Goal: Task Accomplishment & Management: Use online tool/utility

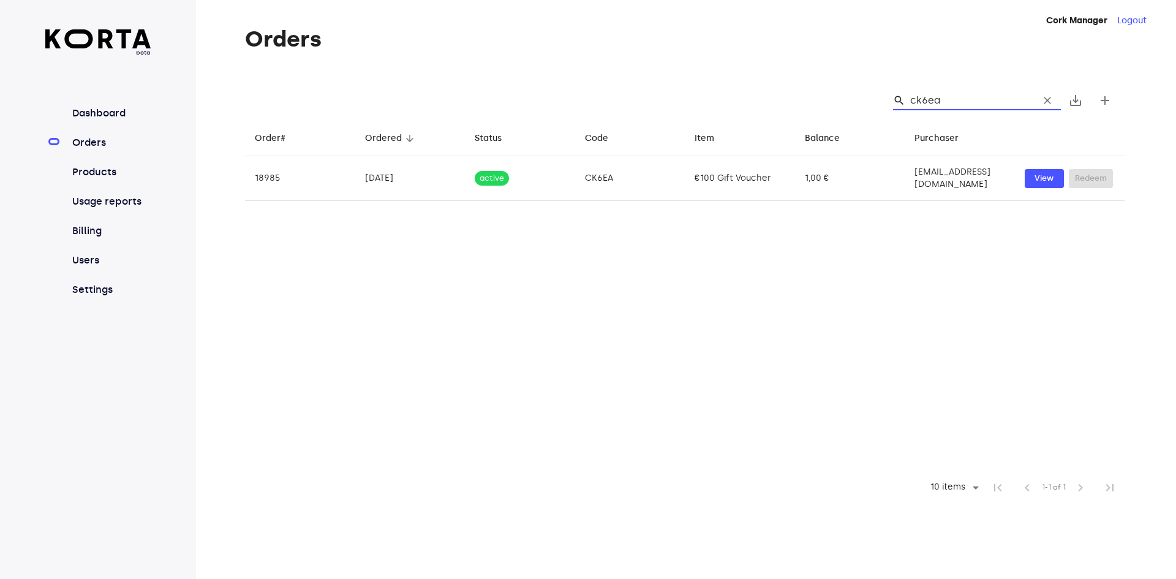
click at [1047, 101] on span "clear" at bounding box center [1047, 100] width 12 height 12
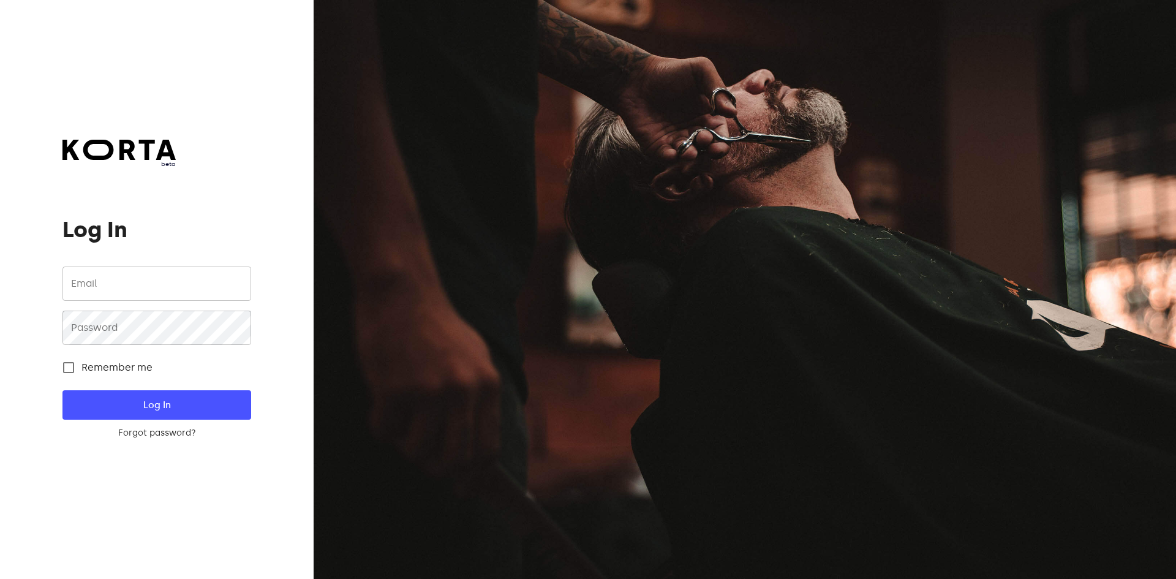
click at [949, 102] on div at bounding box center [745, 289] width 862 height 579
type input "[EMAIL_ADDRESS][DOMAIN_NAME]"
click at [185, 412] on span "Log In" at bounding box center [156, 405] width 149 height 16
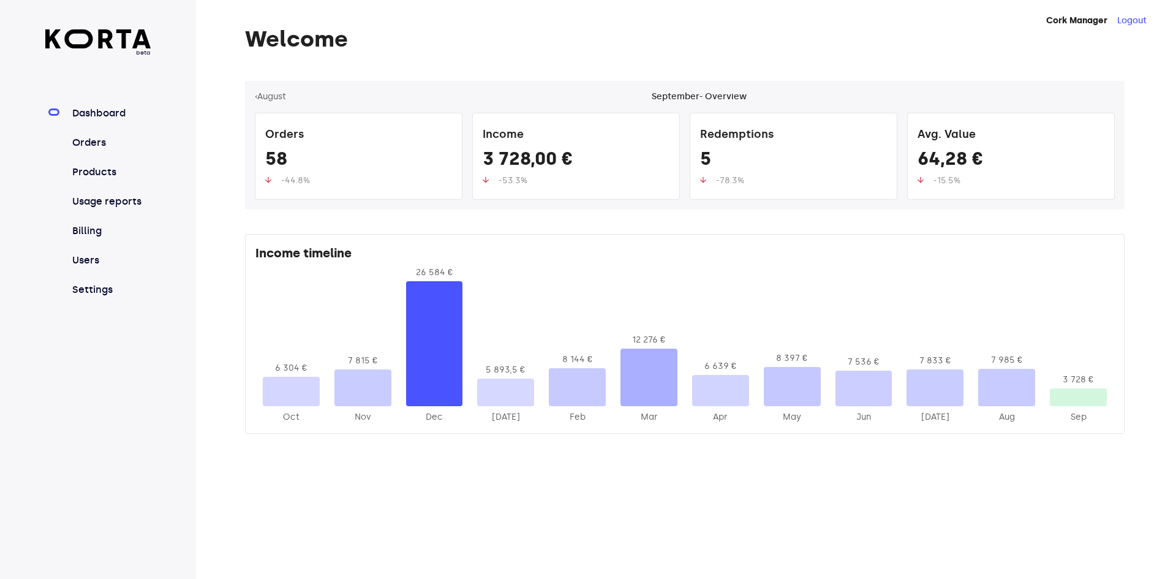
click at [110, 143] on link "Orders" at bounding box center [110, 142] width 81 height 15
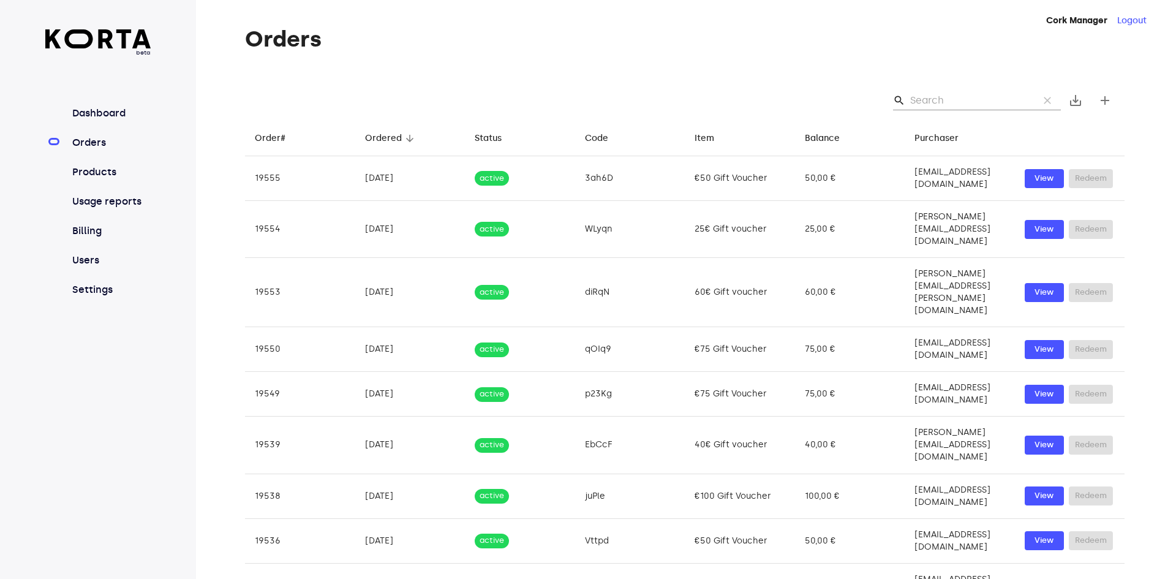
click at [957, 100] on input "Search" at bounding box center [969, 101] width 119 height 20
click at [933, 98] on input "Search" at bounding box center [969, 101] width 119 height 20
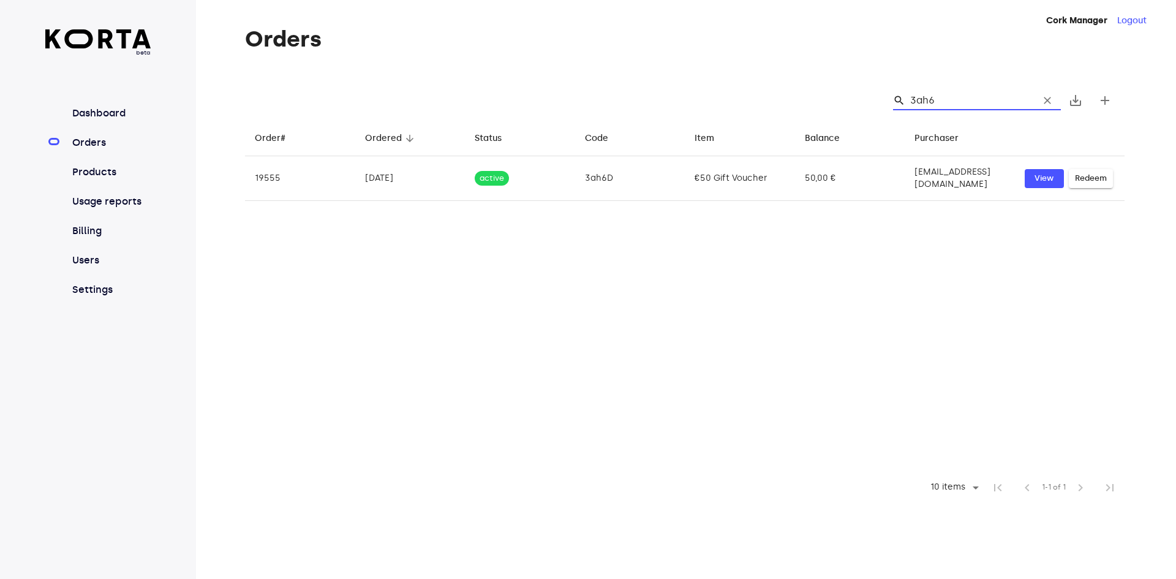
type input "3ah6D"
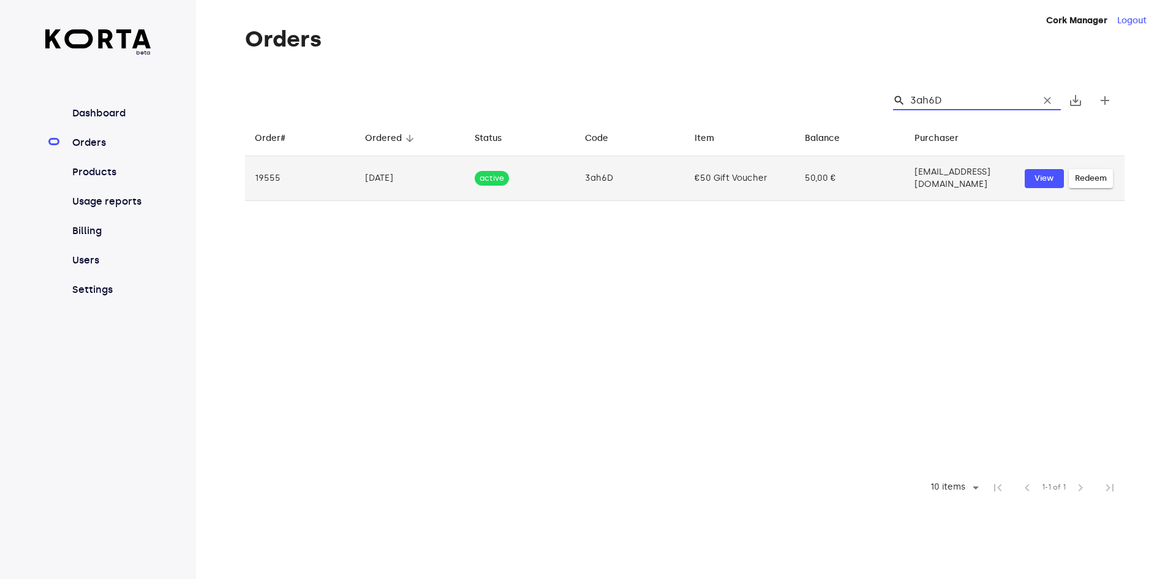
click at [1096, 175] on span "Redeem" at bounding box center [1091, 179] width 32 height 14
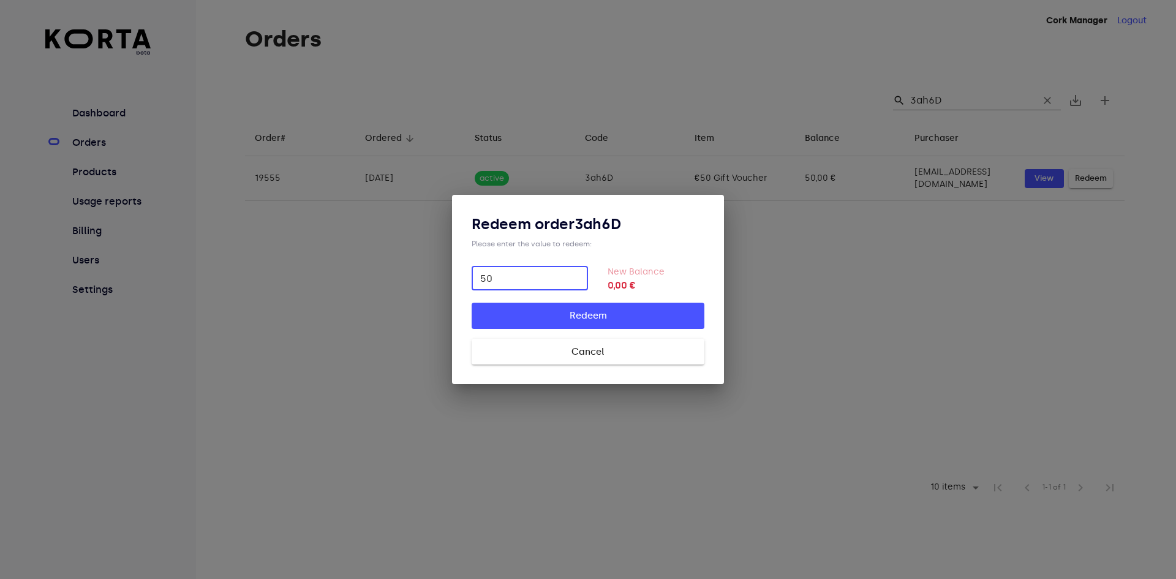
type input "50"
click at [603, 317] on span "Redeem" at bounding box center [588, 315] width 194 height 16
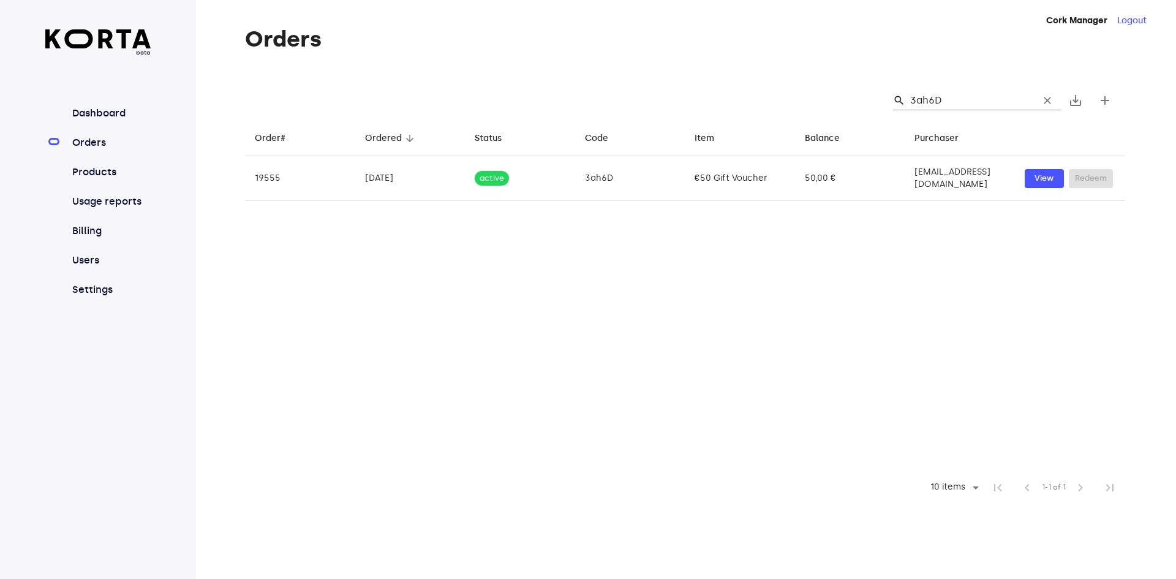
click at [953, 105] on input "3ah6D" at bounding box center [969, 101] width 119 height 20
click at [952, 102] on input "3ah6D" at bounding box center [969, 101] width 119 height 20
click at [952, 100] on input "3ah6D" at bounding box center [969, 101] width 119 height 20
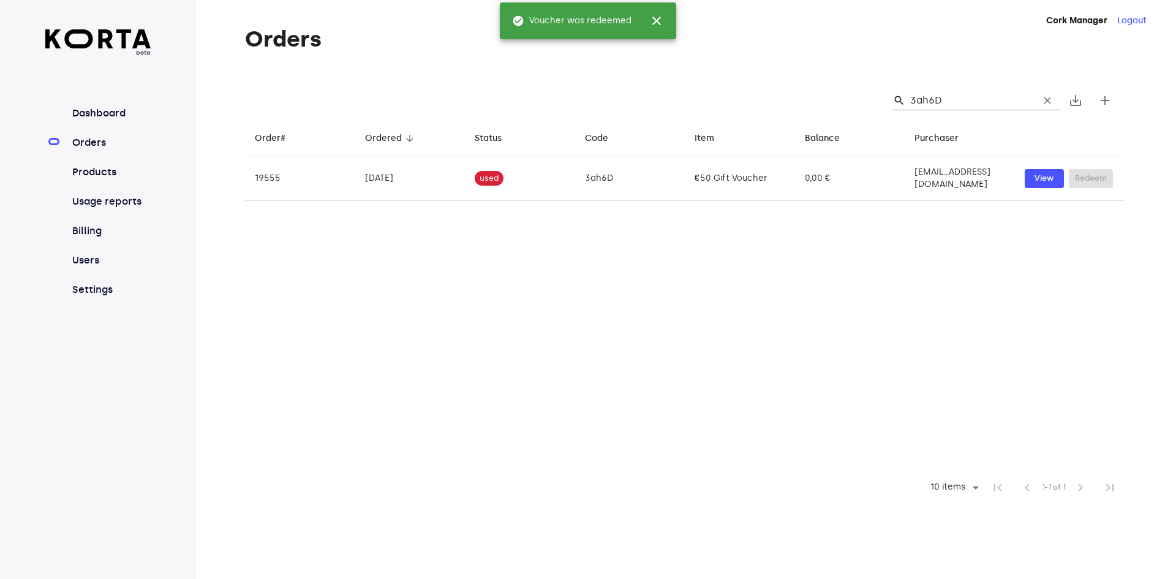
click at [932, 103] on input "3ah6D" at bounding box center [969, 101] width 119 height 20
click at [937, 101] on input "3ah6D" at bounding box center [969, 101] width 119 height 20
click at [930, 100] on input "3ah6D" at bounding box center [969, 101] width 119 height 20
